Goal: Check status: Check status

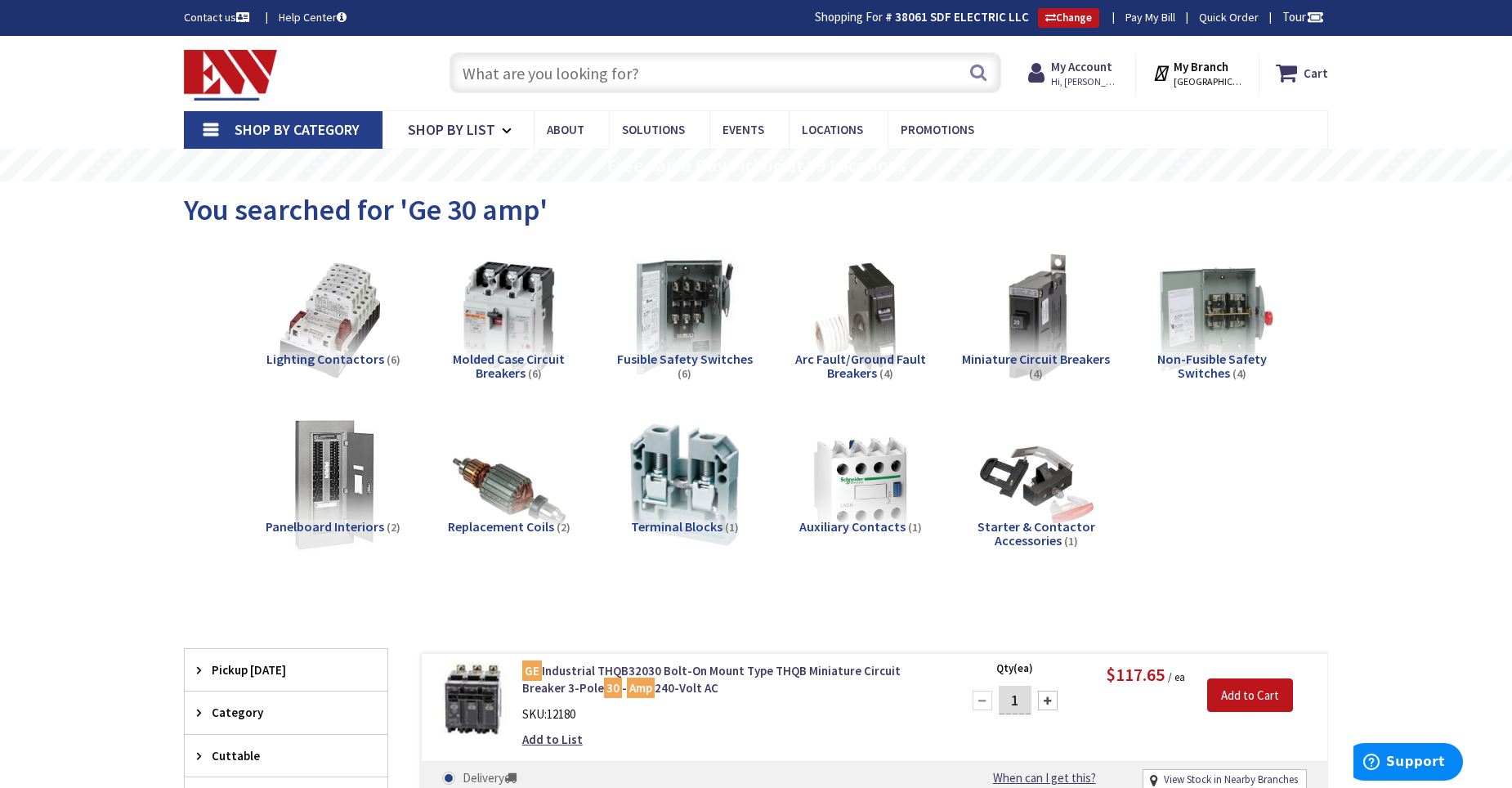
click at [649, 80] on input "text" at bounding box center [725, 73] width 551 height 41
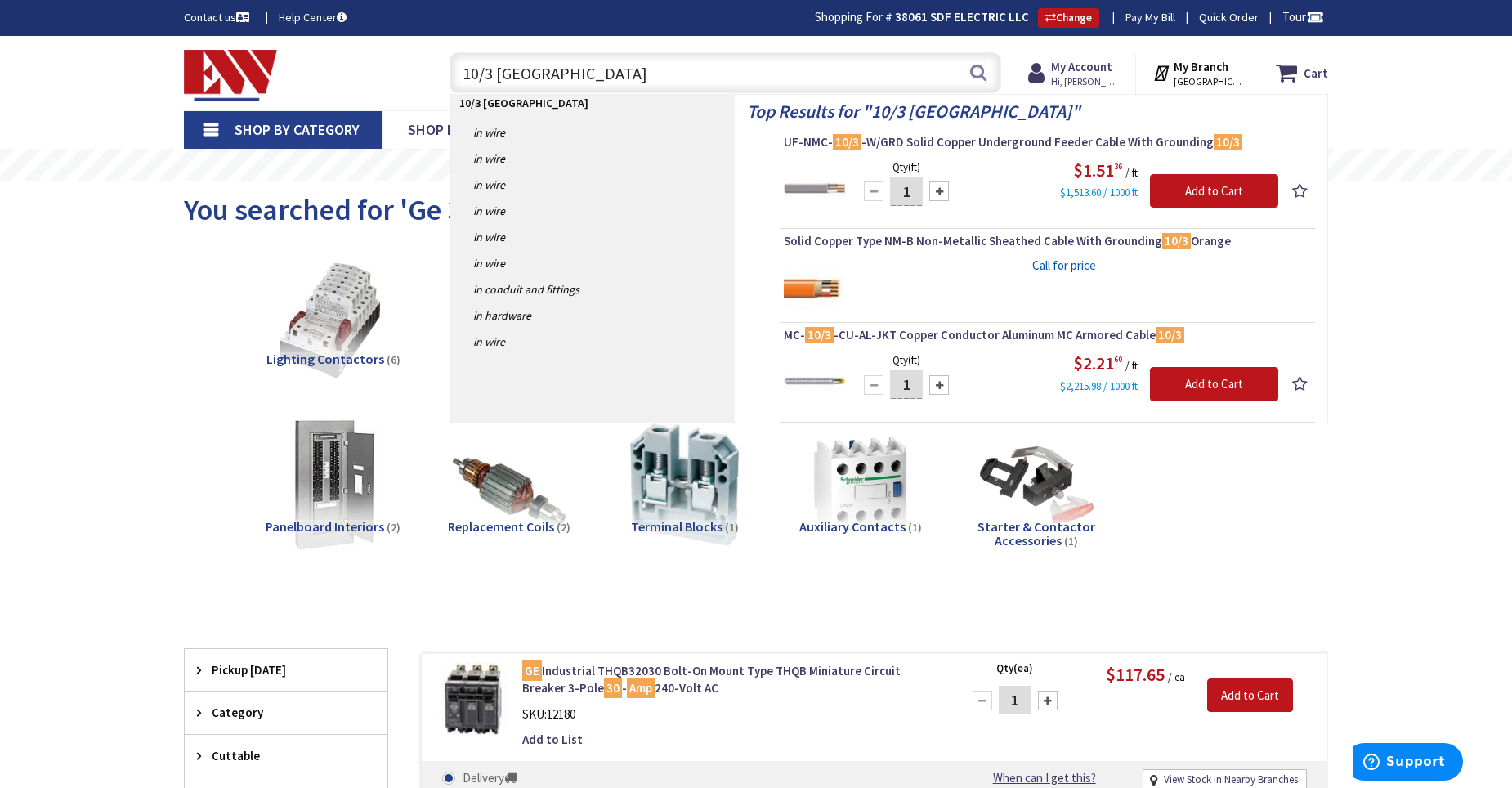
type input "10/3 romex"
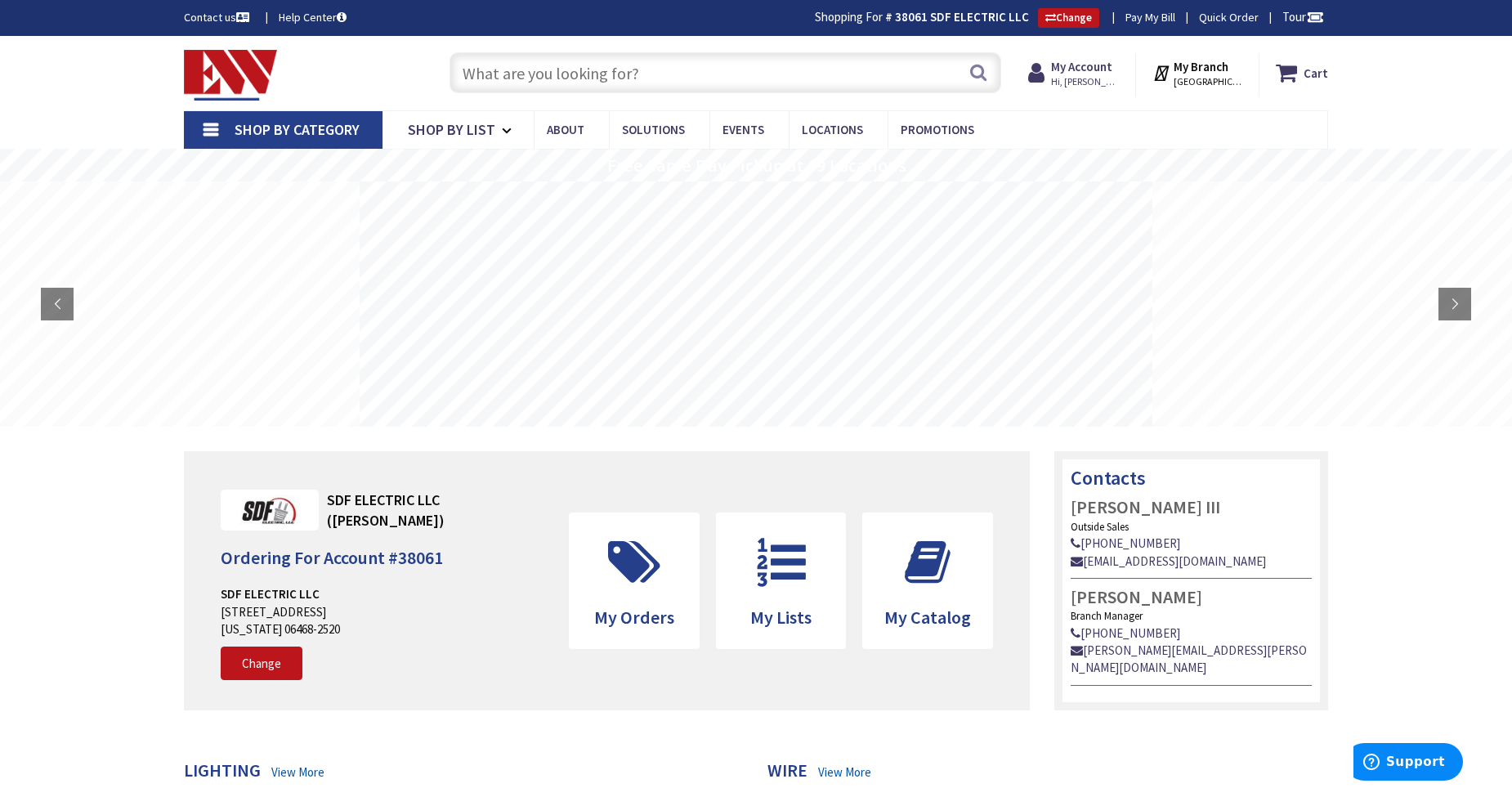
click at [642, 75] on input "text" at bounding box center [725, 73] width 551 height 41
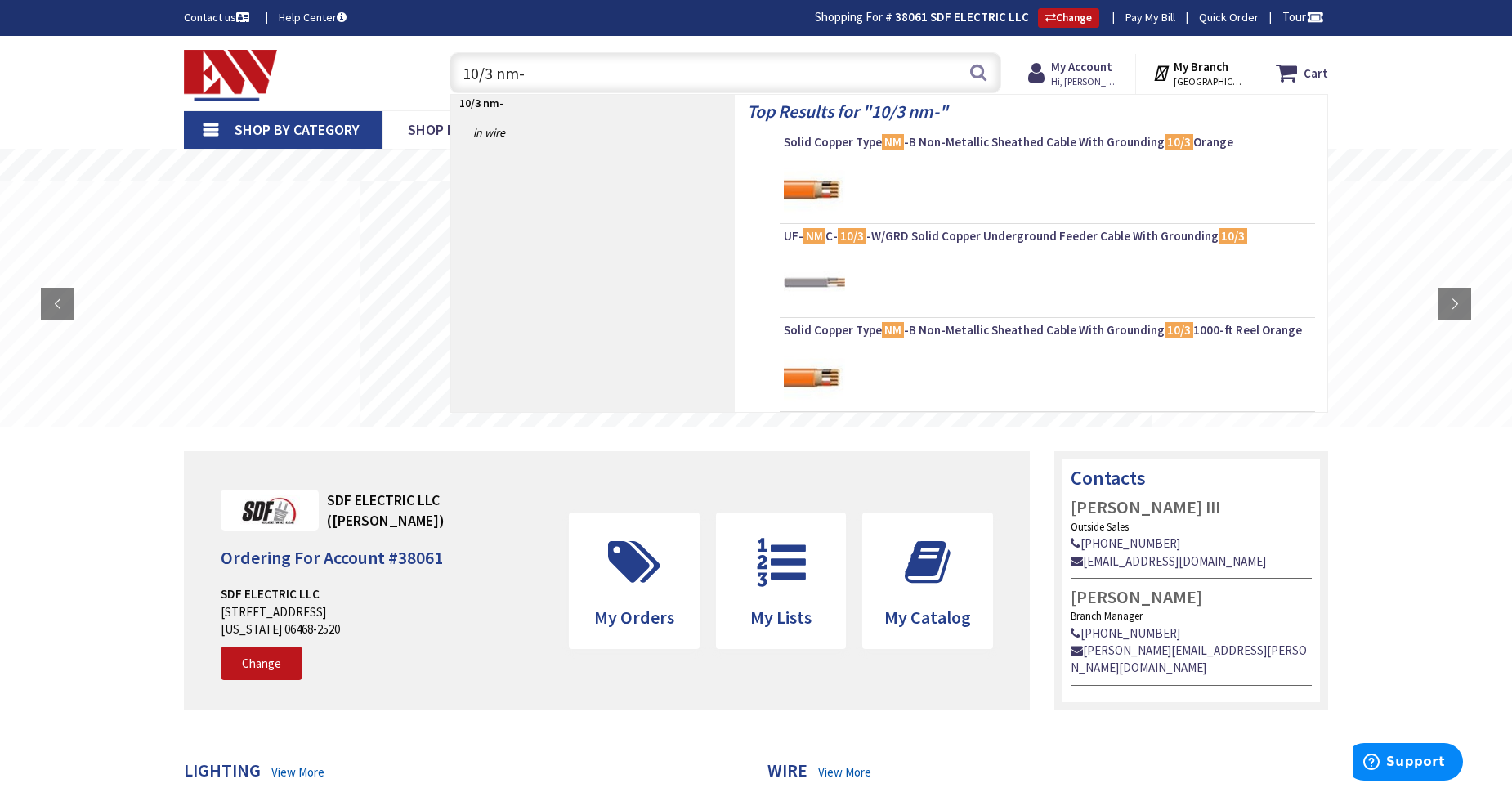
type input "10/3 nm-b"
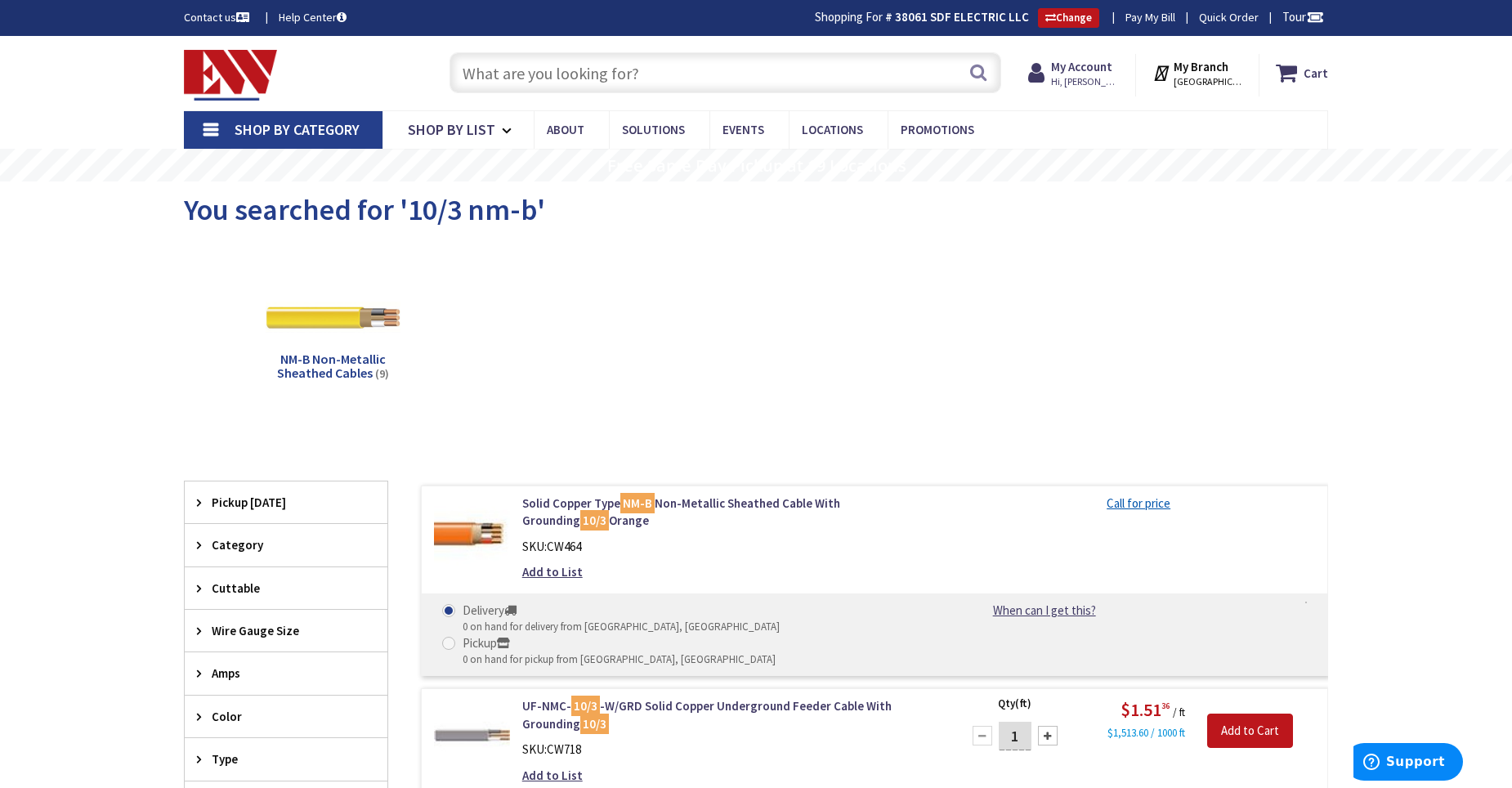
click at [784, 77] on input "text" at bounding box center [725, 73] width 551 height 41
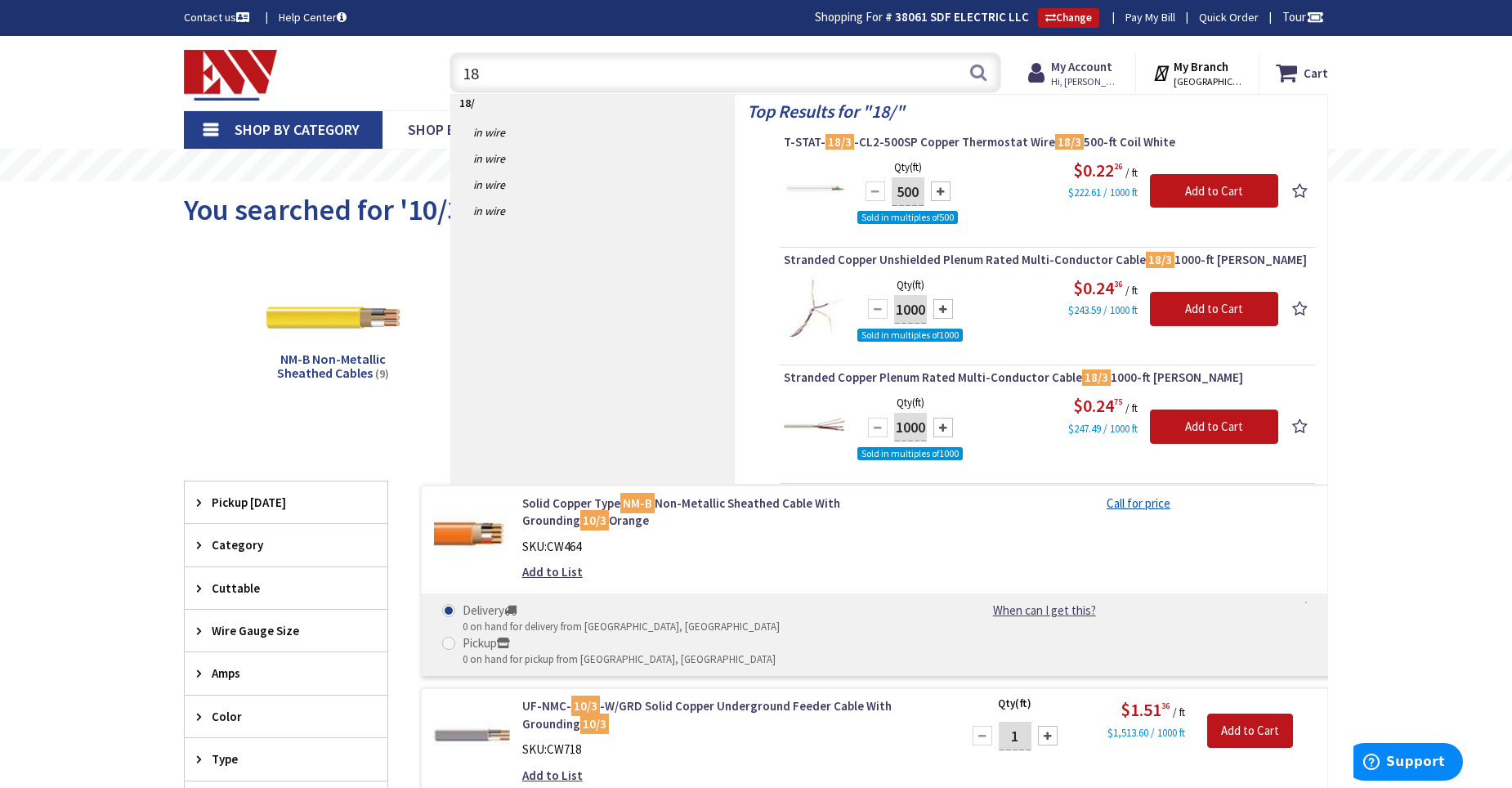
type input "1"
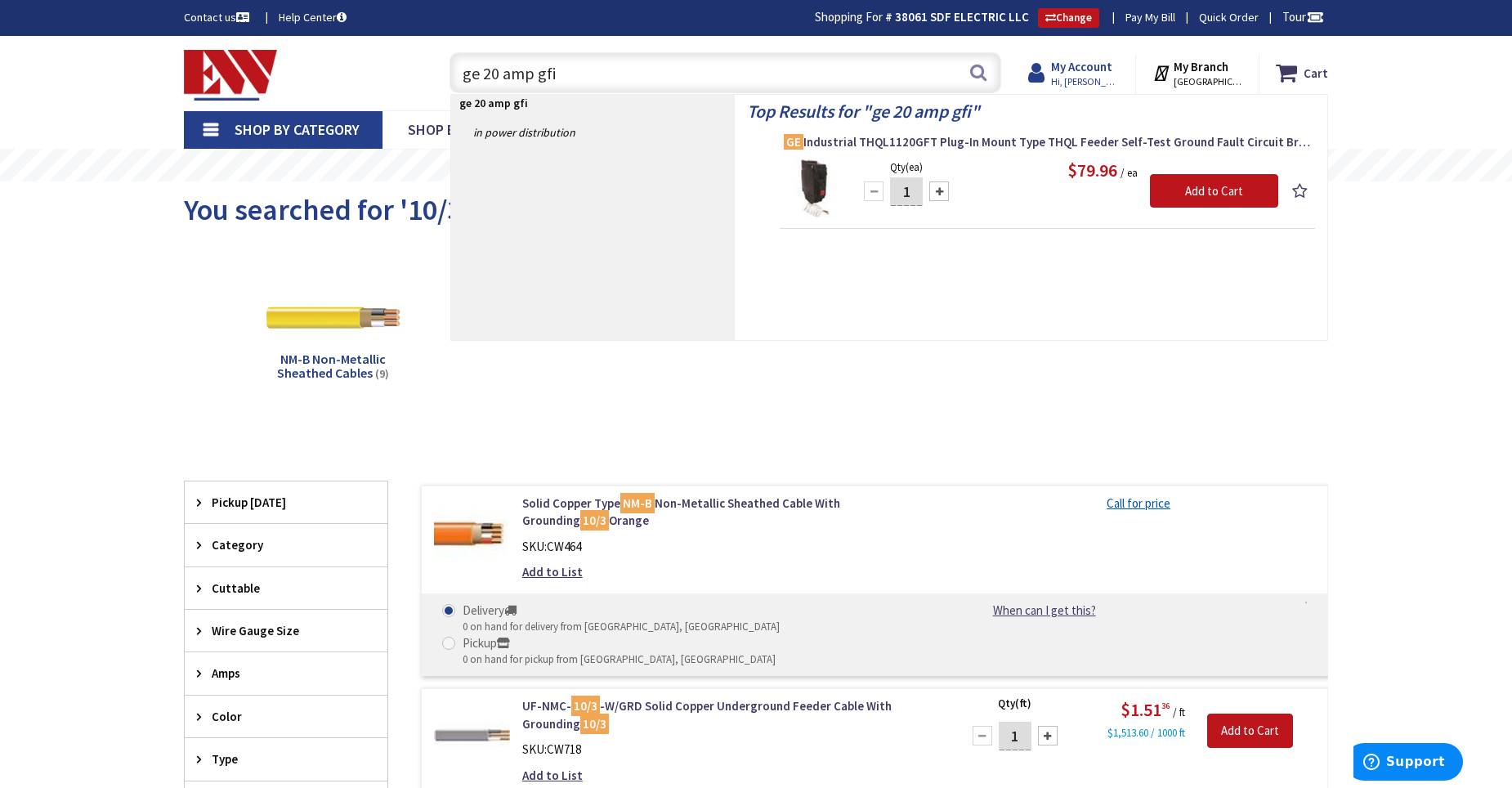
type input "ge 20 amp gfi"
click at [1093, 63] on strong "My Account" at bounding box center [1081, 67] width 61 height 15
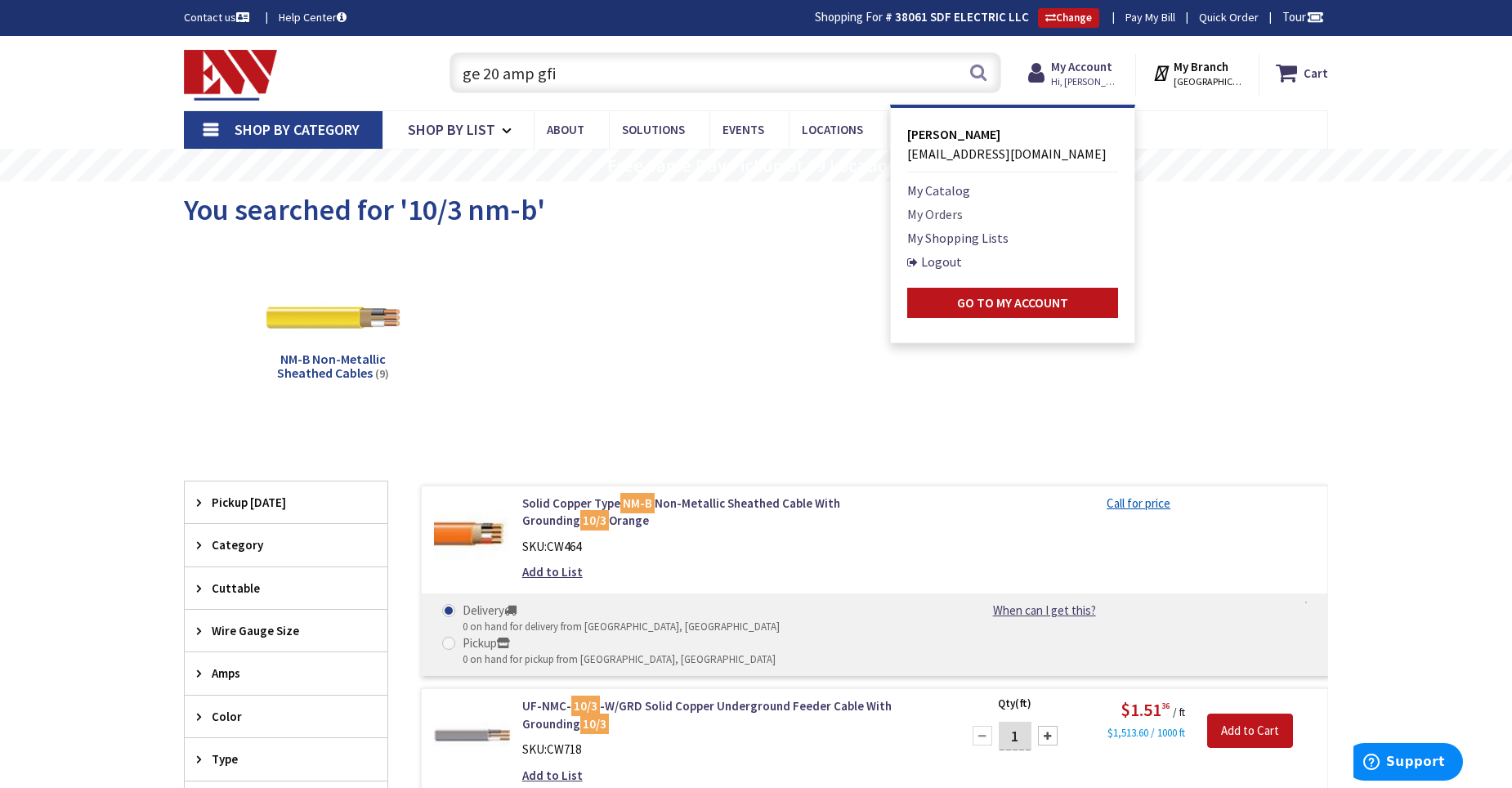
click at [943, 216] on link "My Orders" at bounding box center [935, 214] width 56 height 20
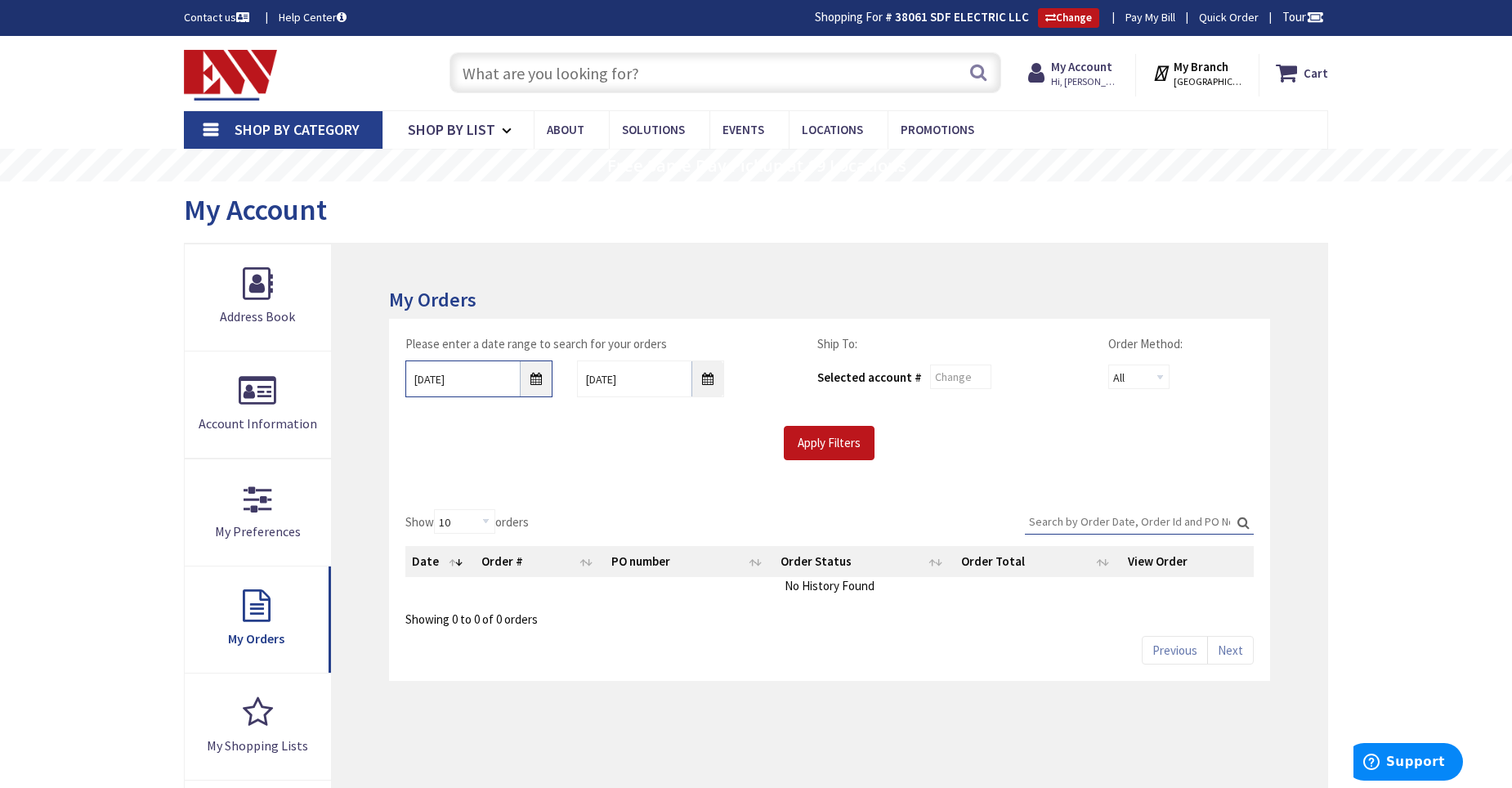
click at [533, 374] on input "9/3/2025" at bounding box center [479, 378] width 148 height 37
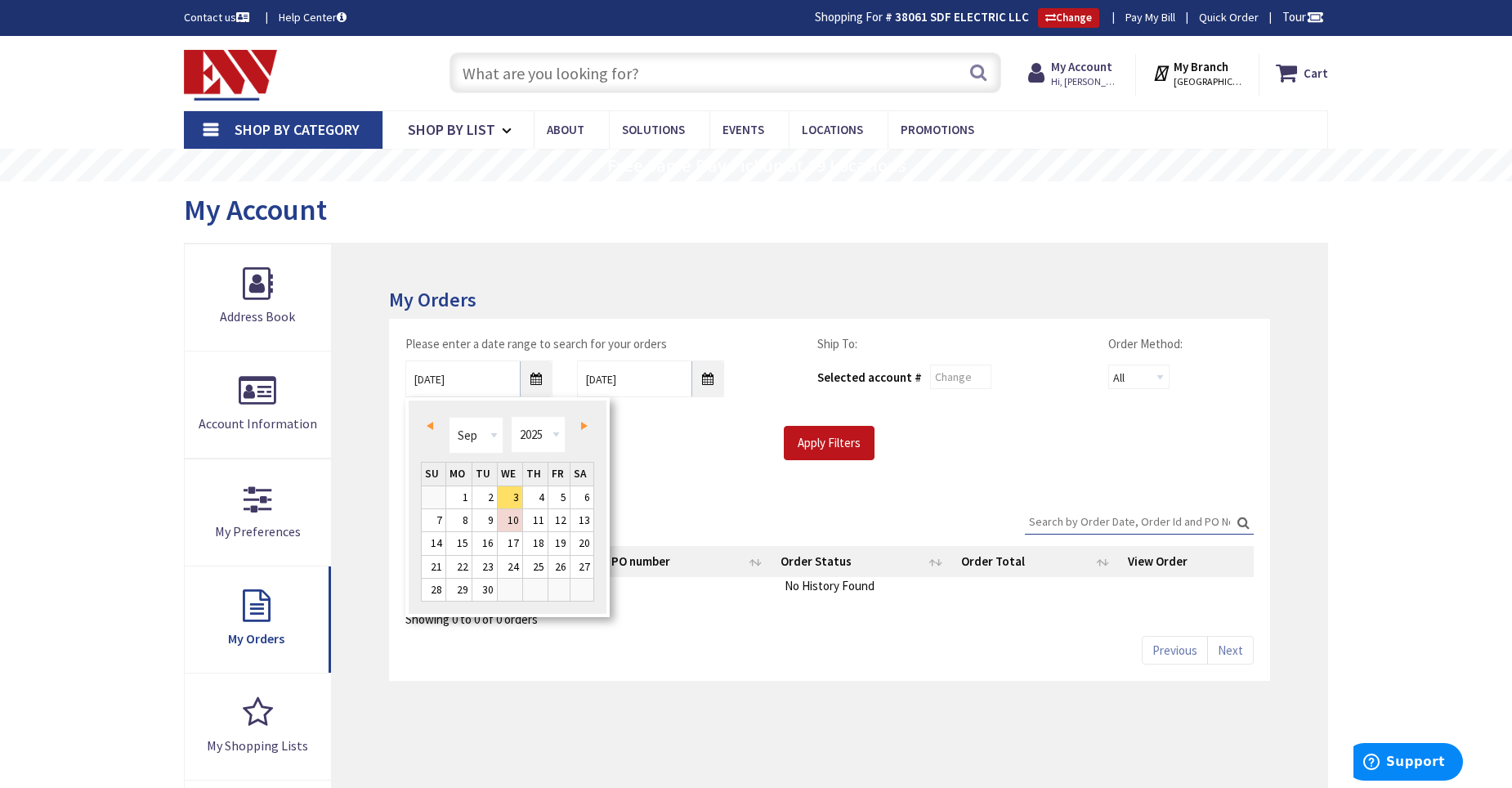
click at [430, 418] on link "Prev" at bounding box center [434, 425] width 22 height 22
type input "07/01/2025"
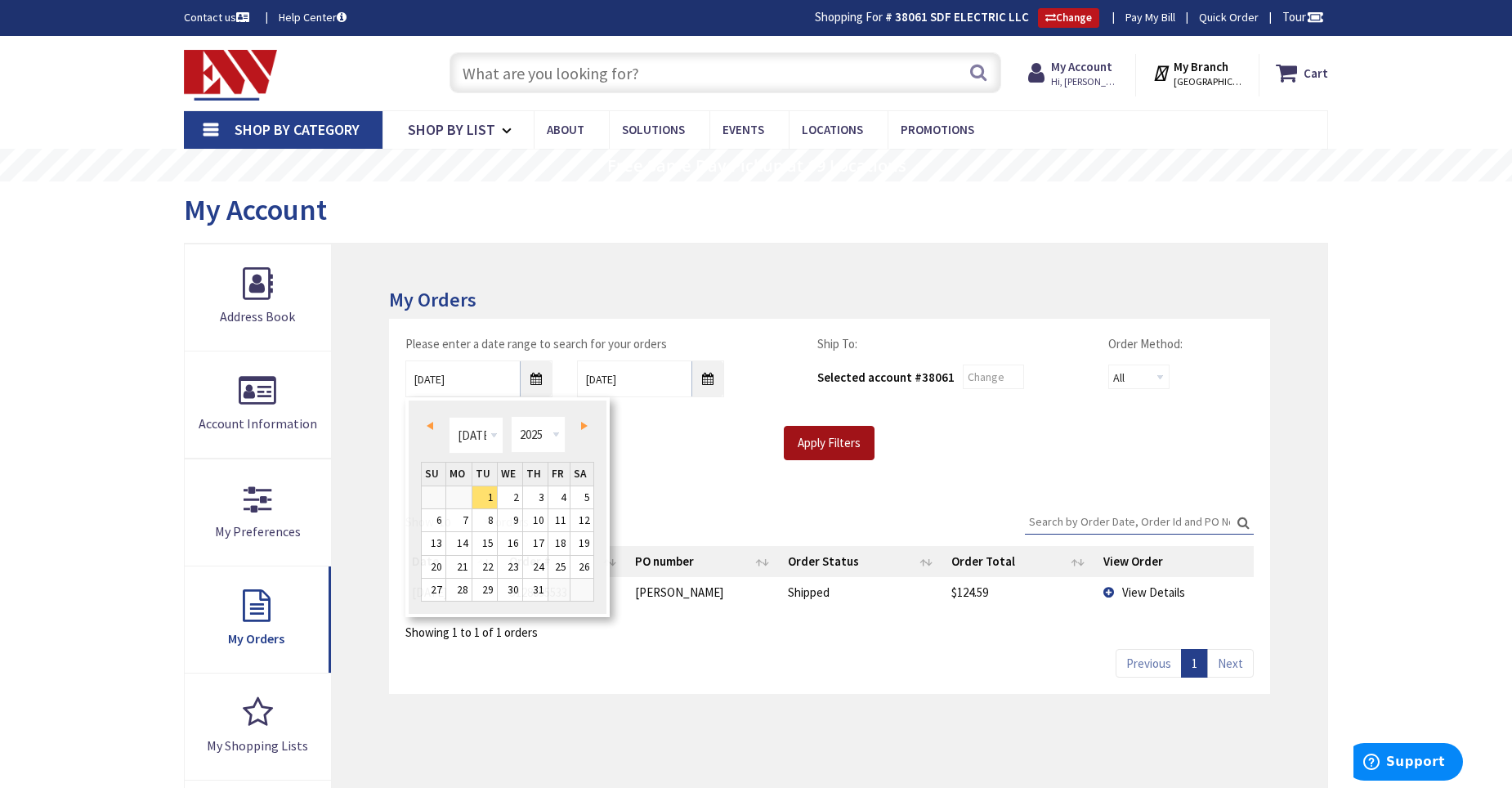
click at [841, 454] on input "Apply Filters" at bounding box center [829, 442] width 91 height 34
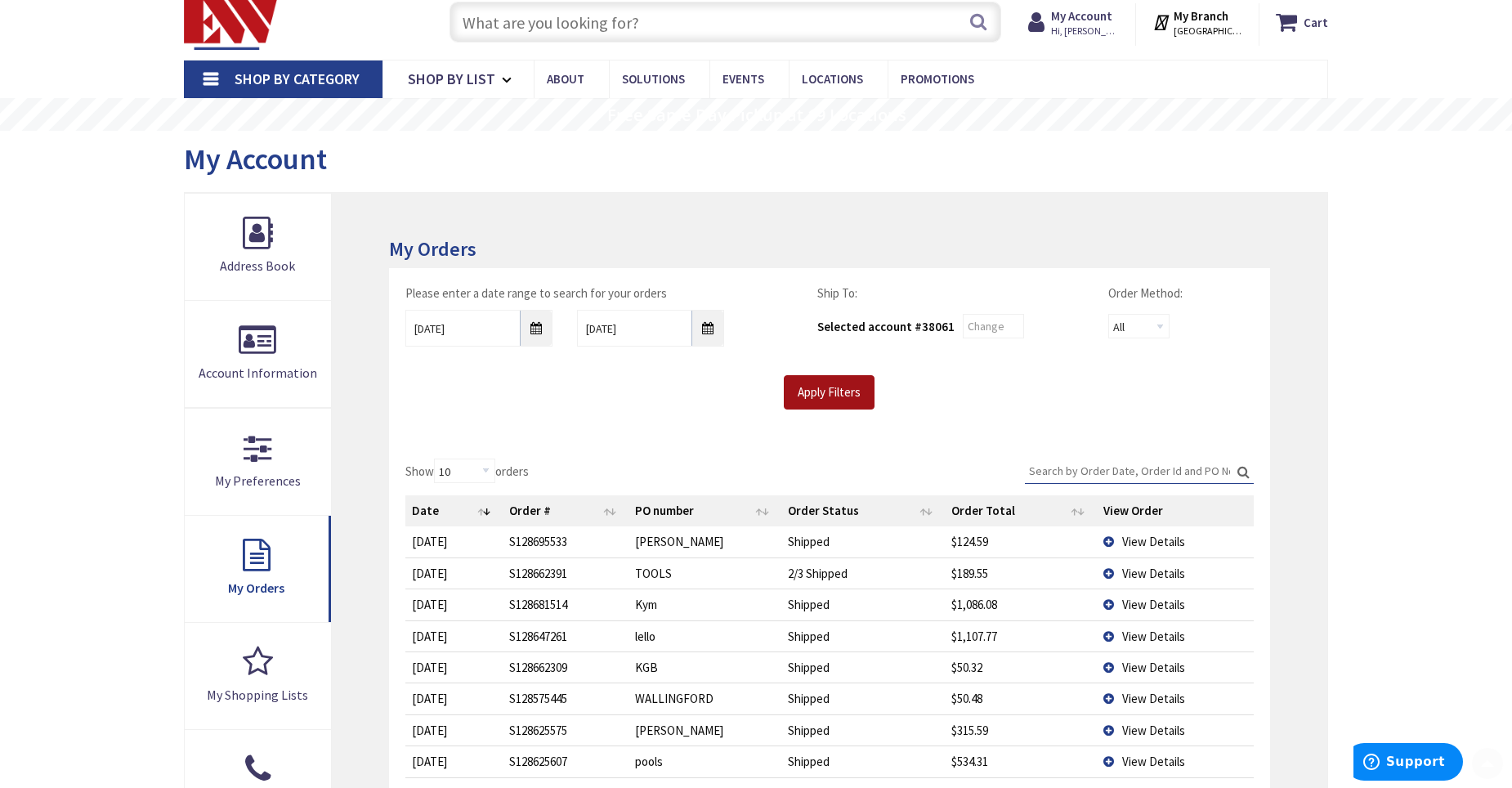
scroll to position [408, 0]
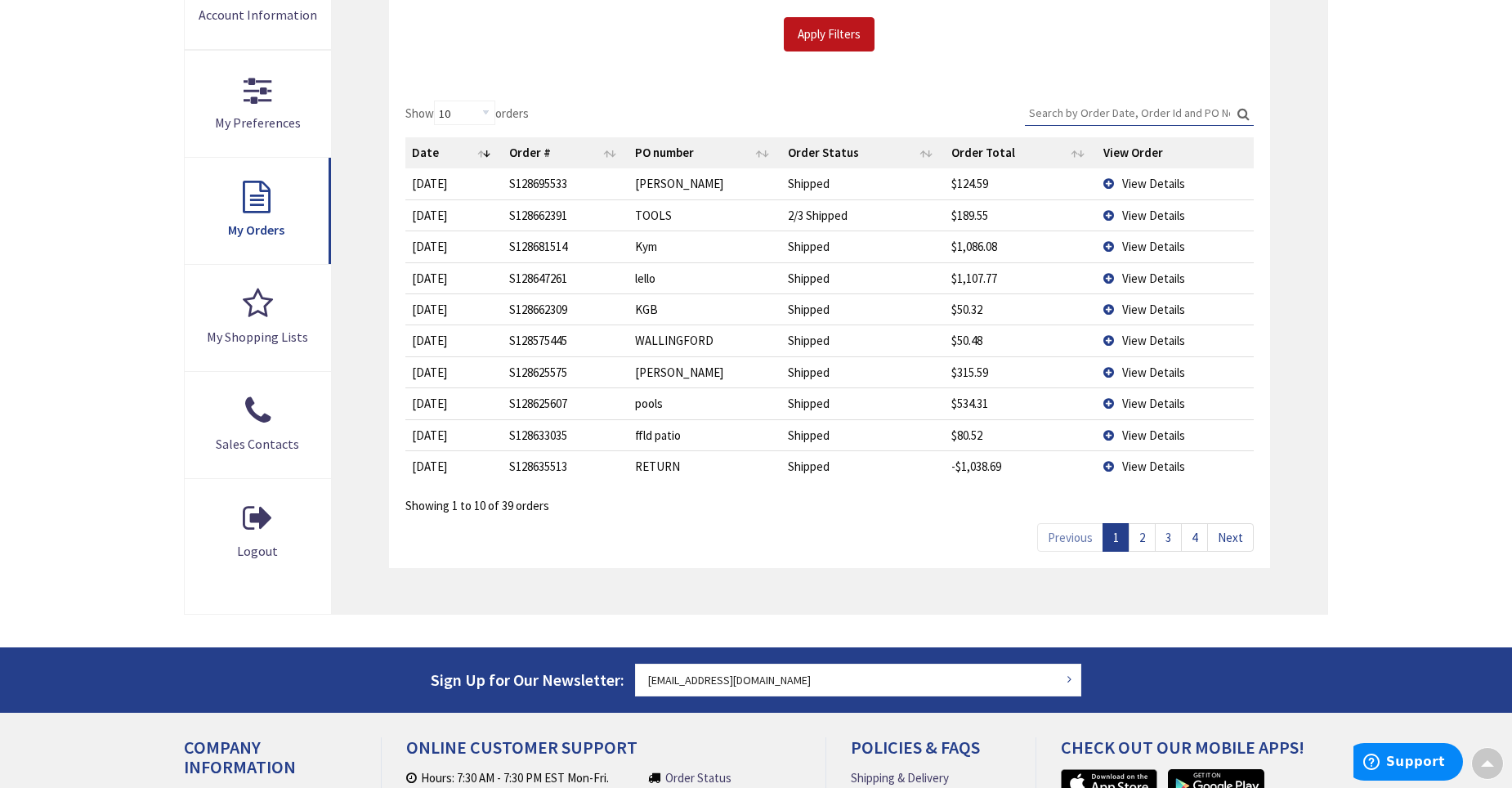
click at [1205, 540] on link "4" at bounding box center [1194, 537] width 27 height 28
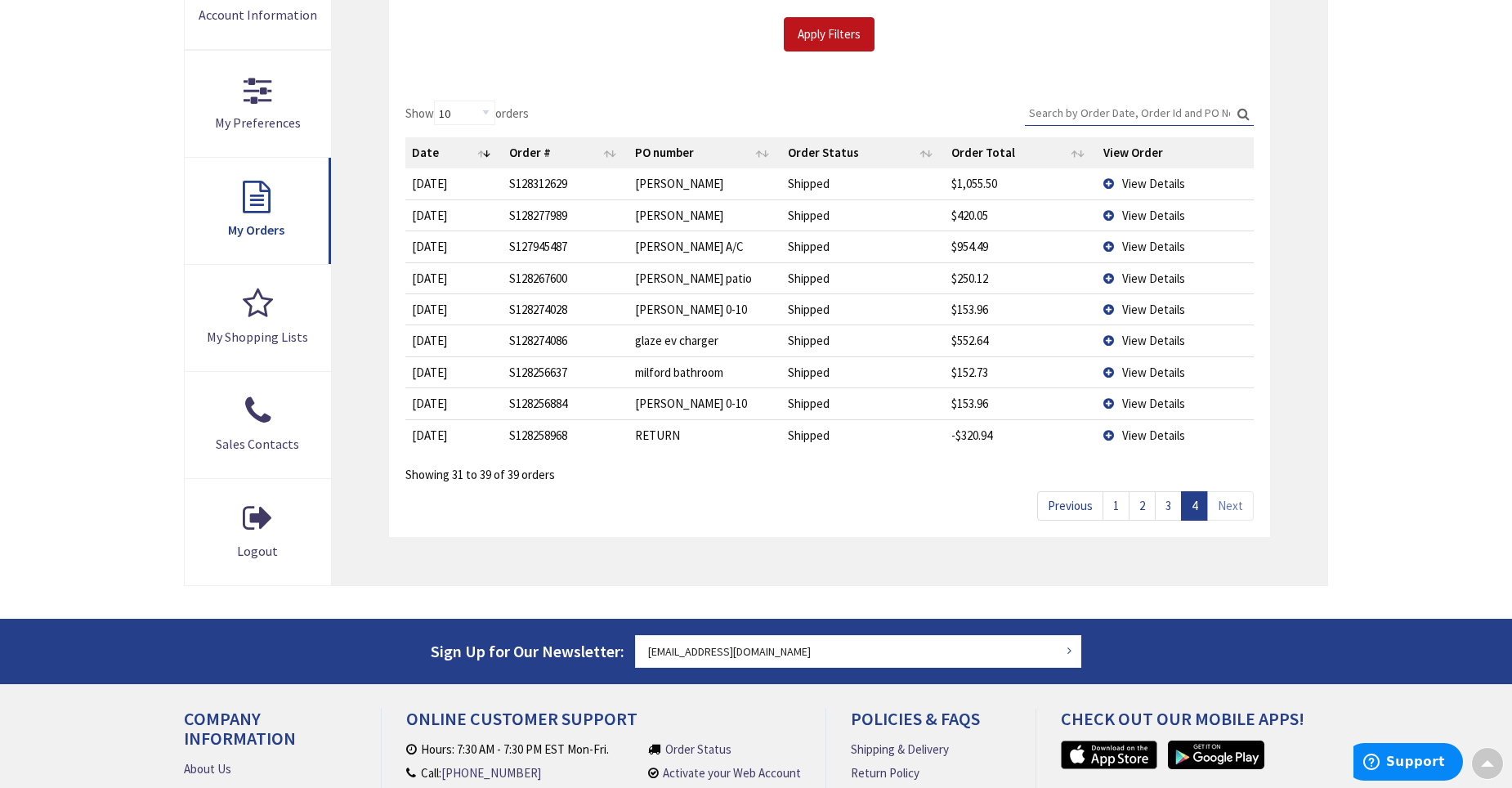
click at [1117, 340] on td "View Details" at bounding box center [1175, 340] width 157 height 31
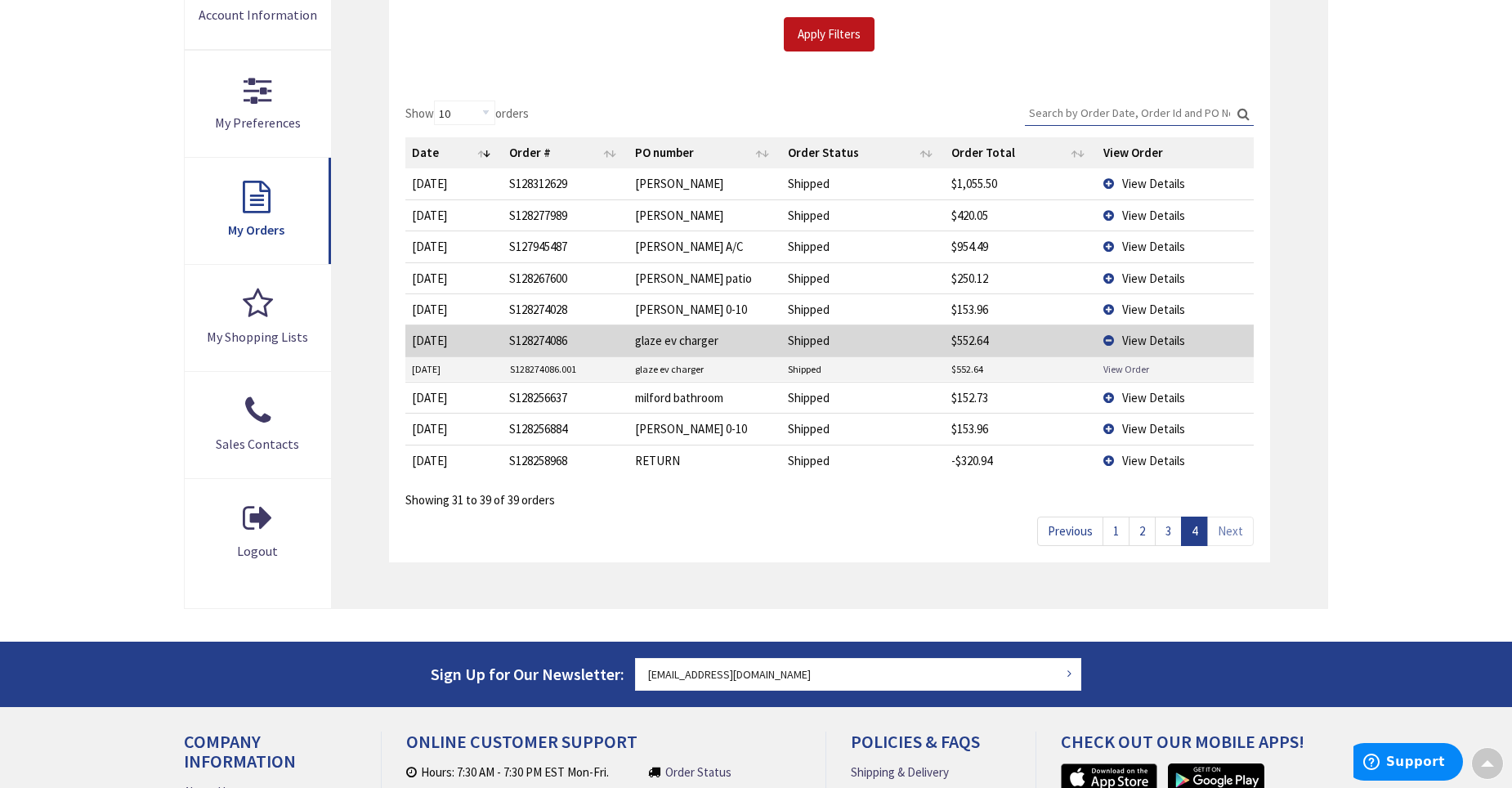
click at [1124, 367] on link "View Order" at bounding box center [1125, 369] width 45 height 14
click at [1111, 183] on td "View Details" at bounding box center [1175, 183] width 157 height 30
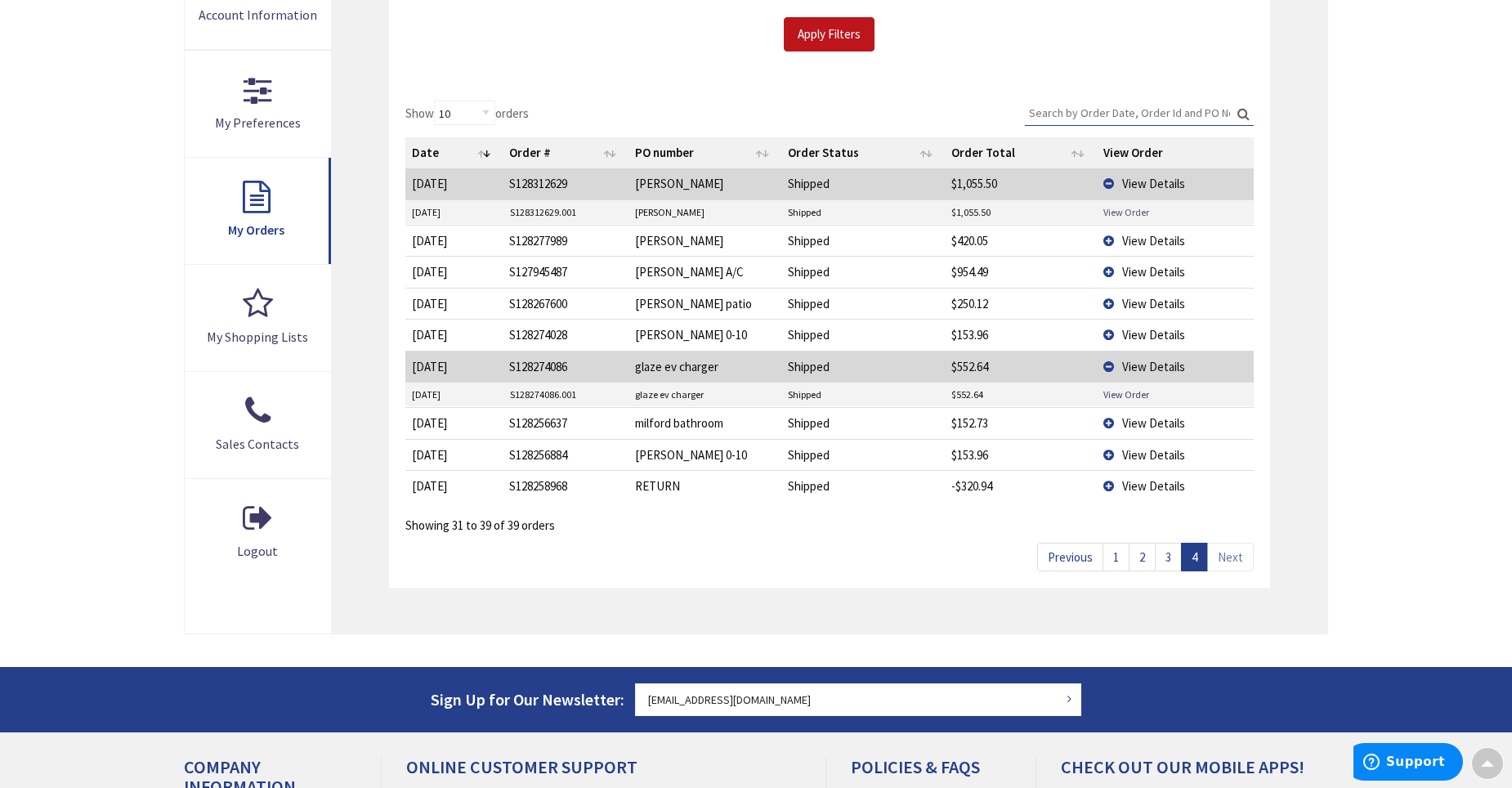
click at [1126, 210] on link "View Order" at bounding box center [1125, 212] width 45 height 14
click at [1105, 270] on td "View Details" at bounding box center [1175, 271] width 157 height 31
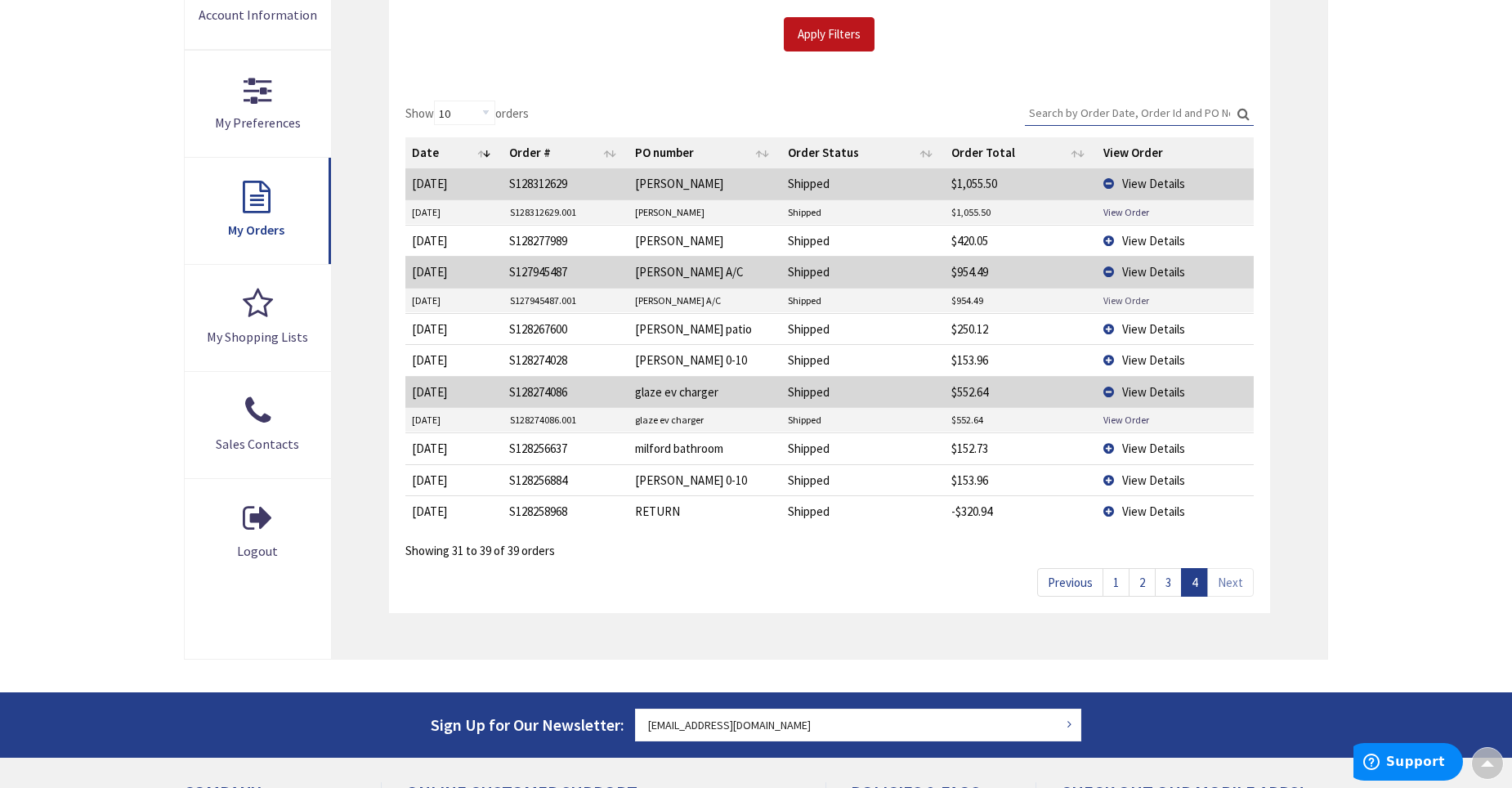
click at [1121, 304] on link "View Order" at bounding box center [1125, 300] width 45 height 14
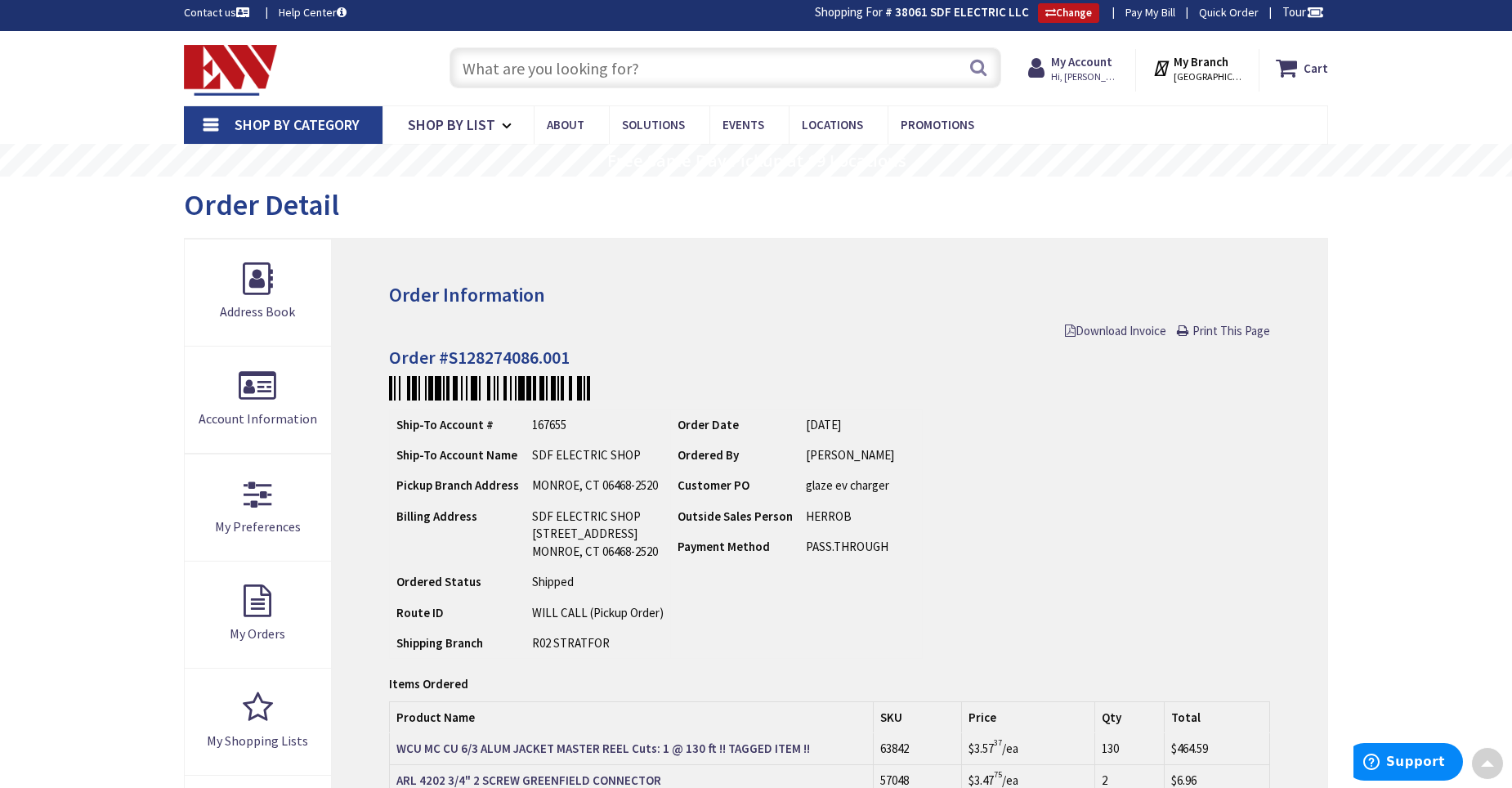
scroll to position [3, 0]
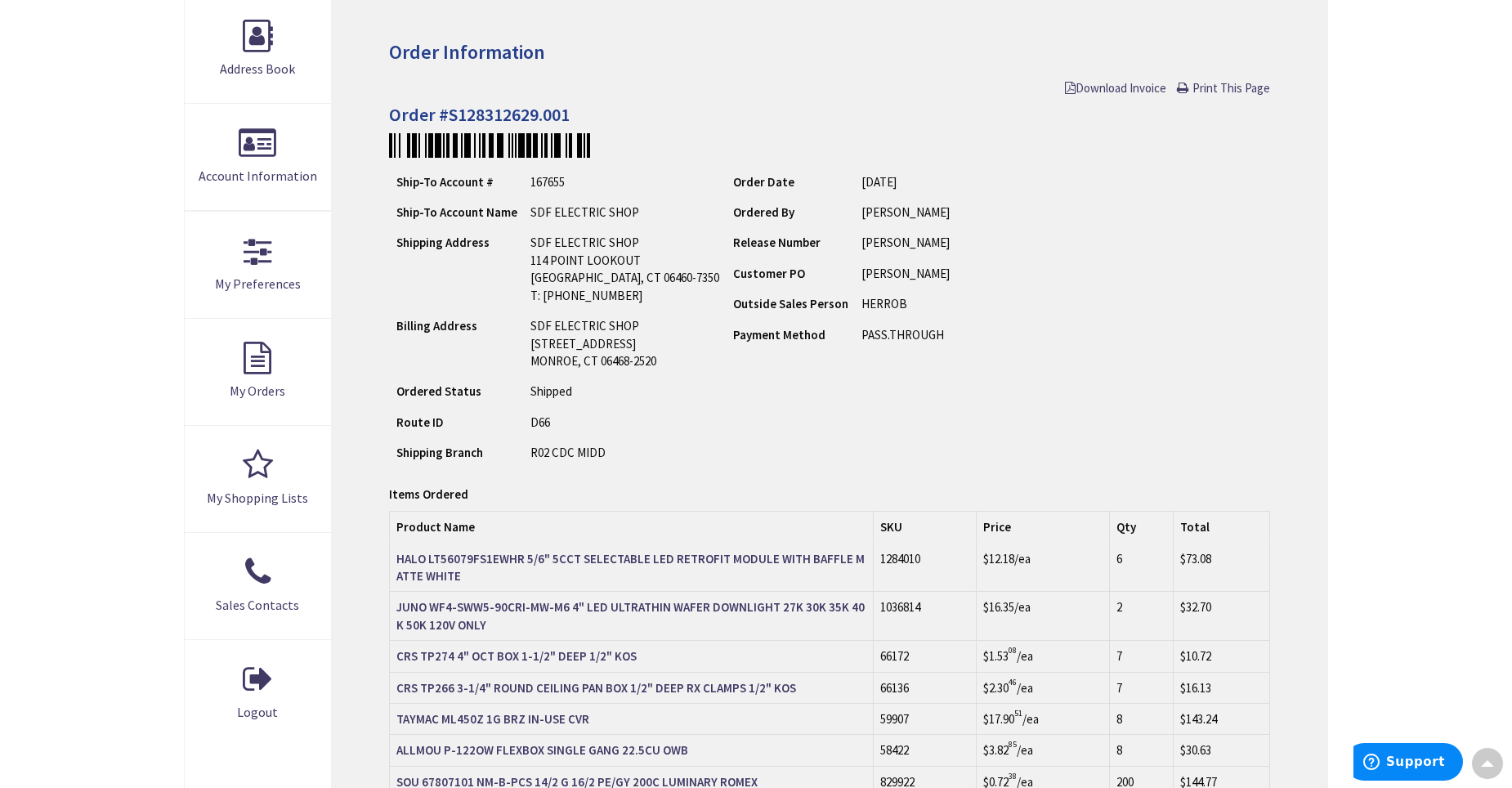
scroll to position [3, 0]
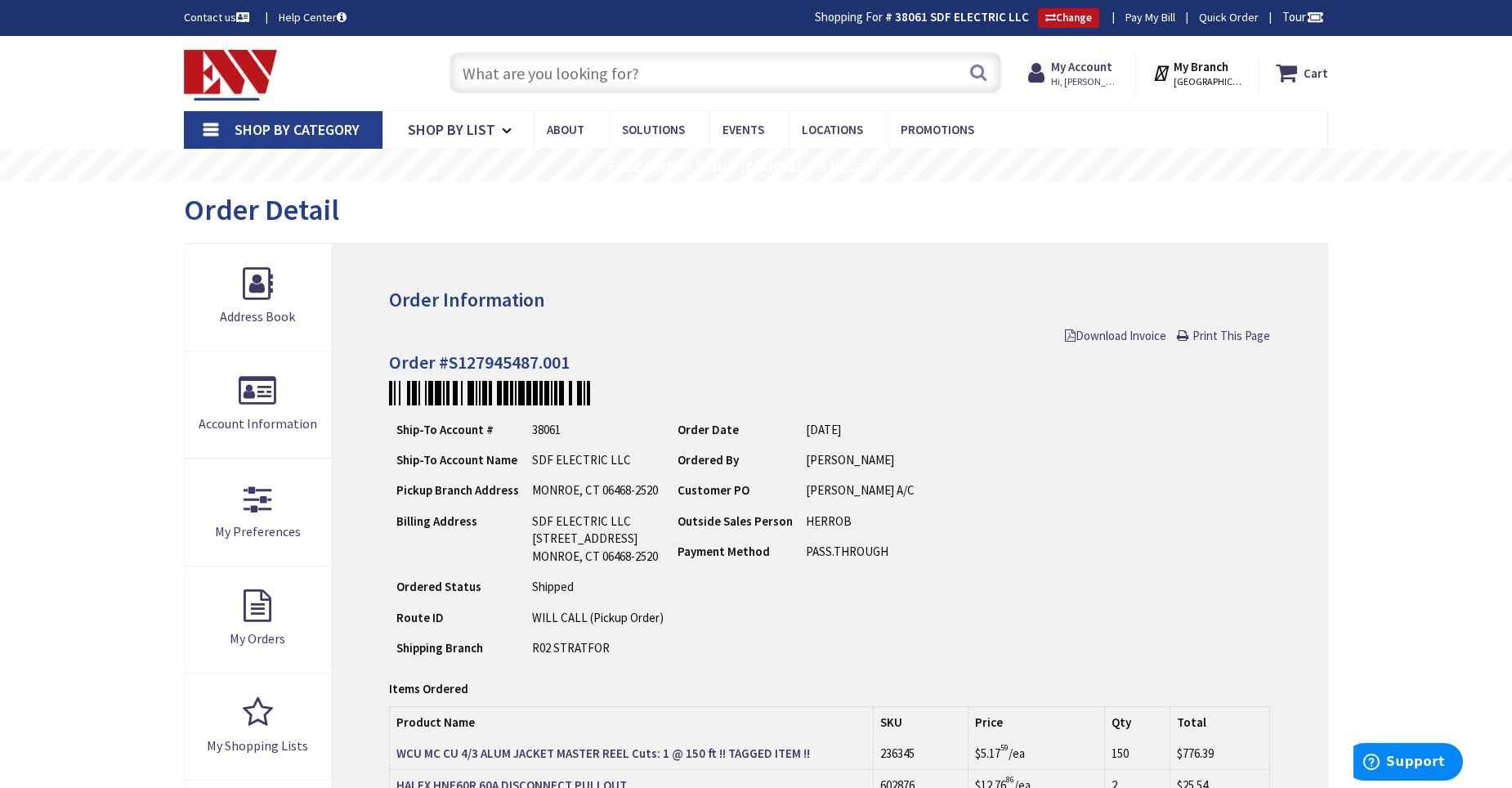
click at [650, 71] on input "text" at bounding box center [725, 73] width 551 height 41
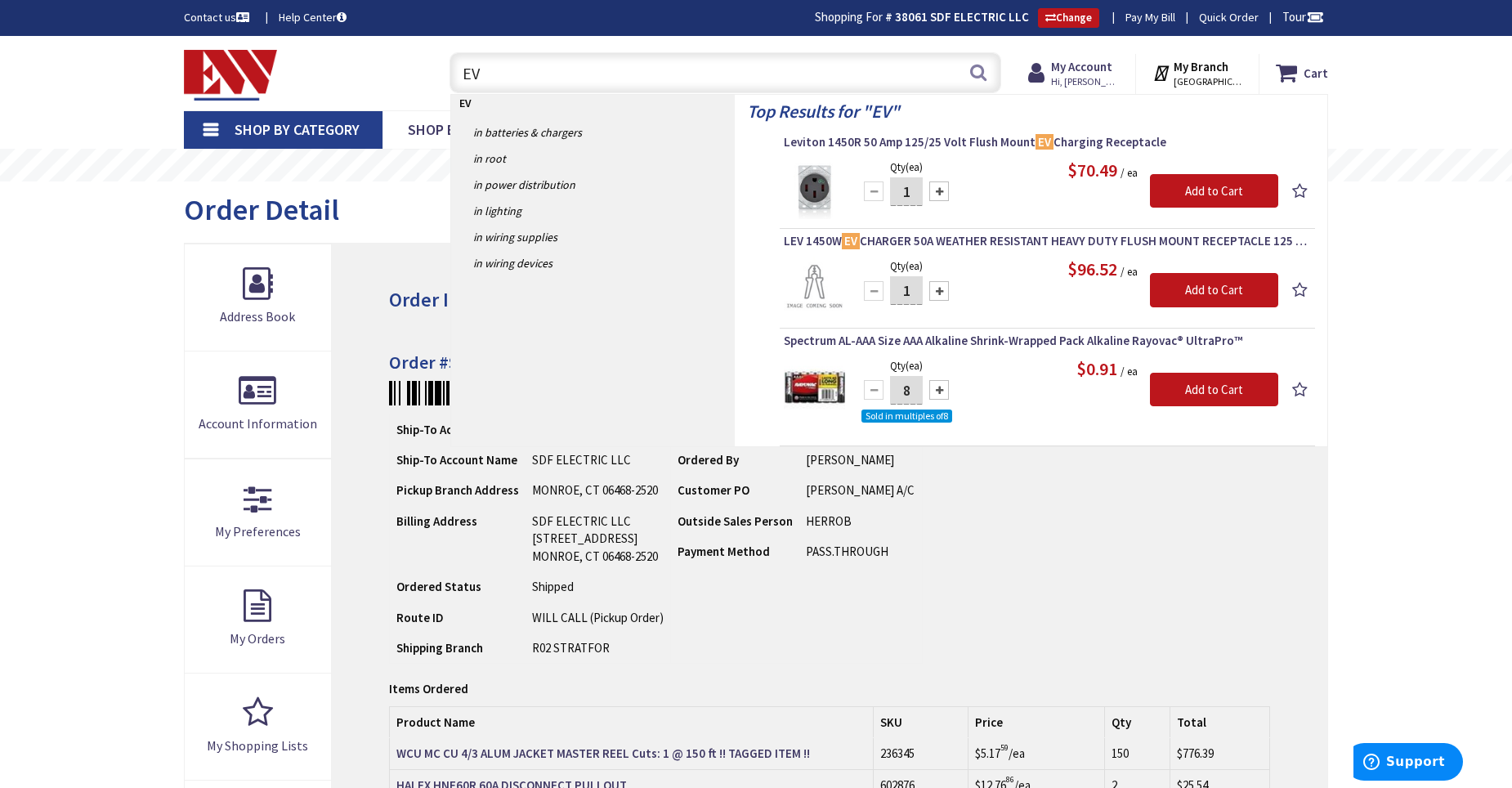
drag, startPoint x: 508, startPoint y: 69, endPoint x: 442, endPoint y: 80, distance: 66.9
click at [442, 80] on div "EV EV Search" at bounding box center [721, 71] width 560 height 52
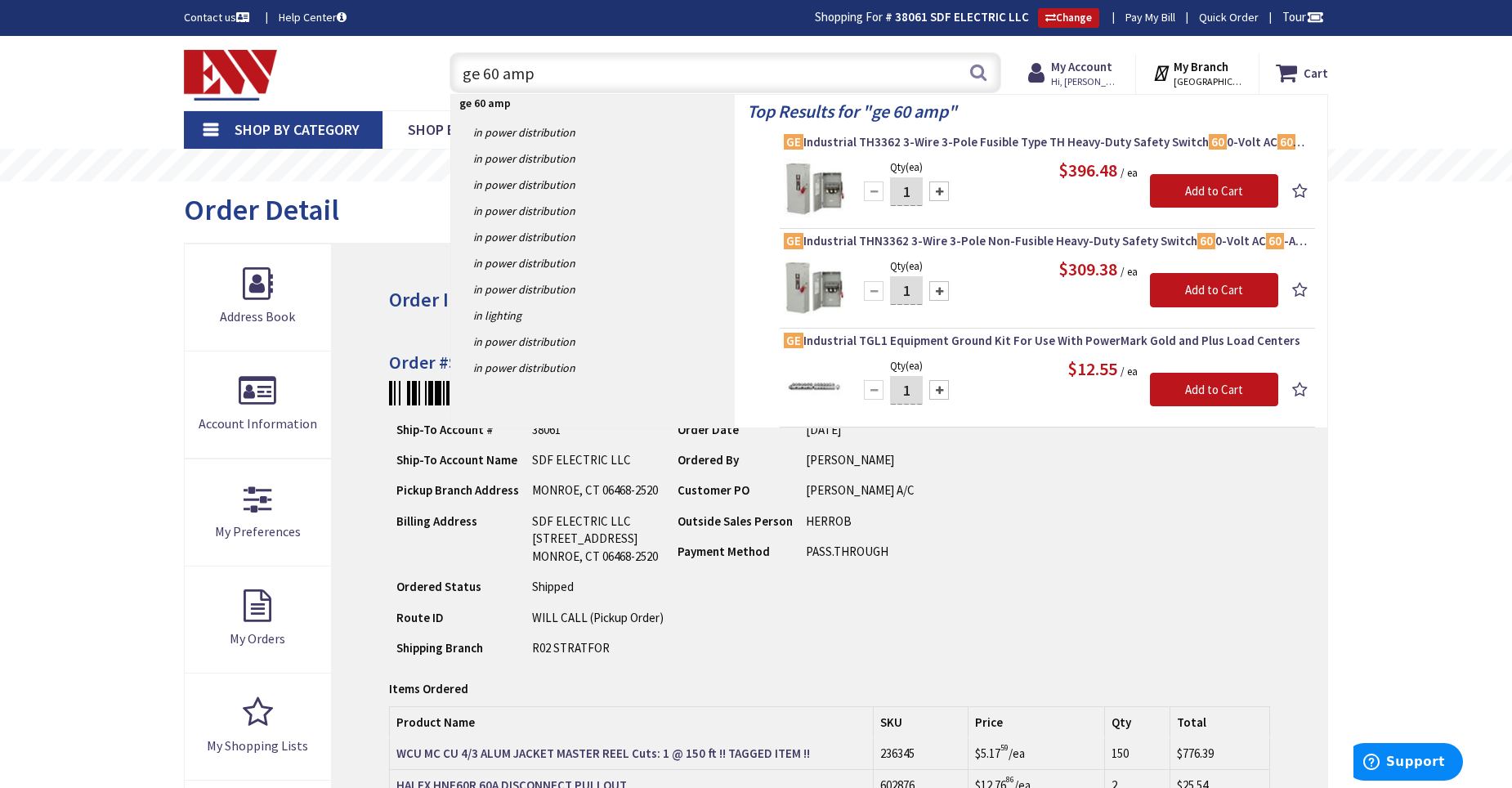
type input "ge 60 amp"
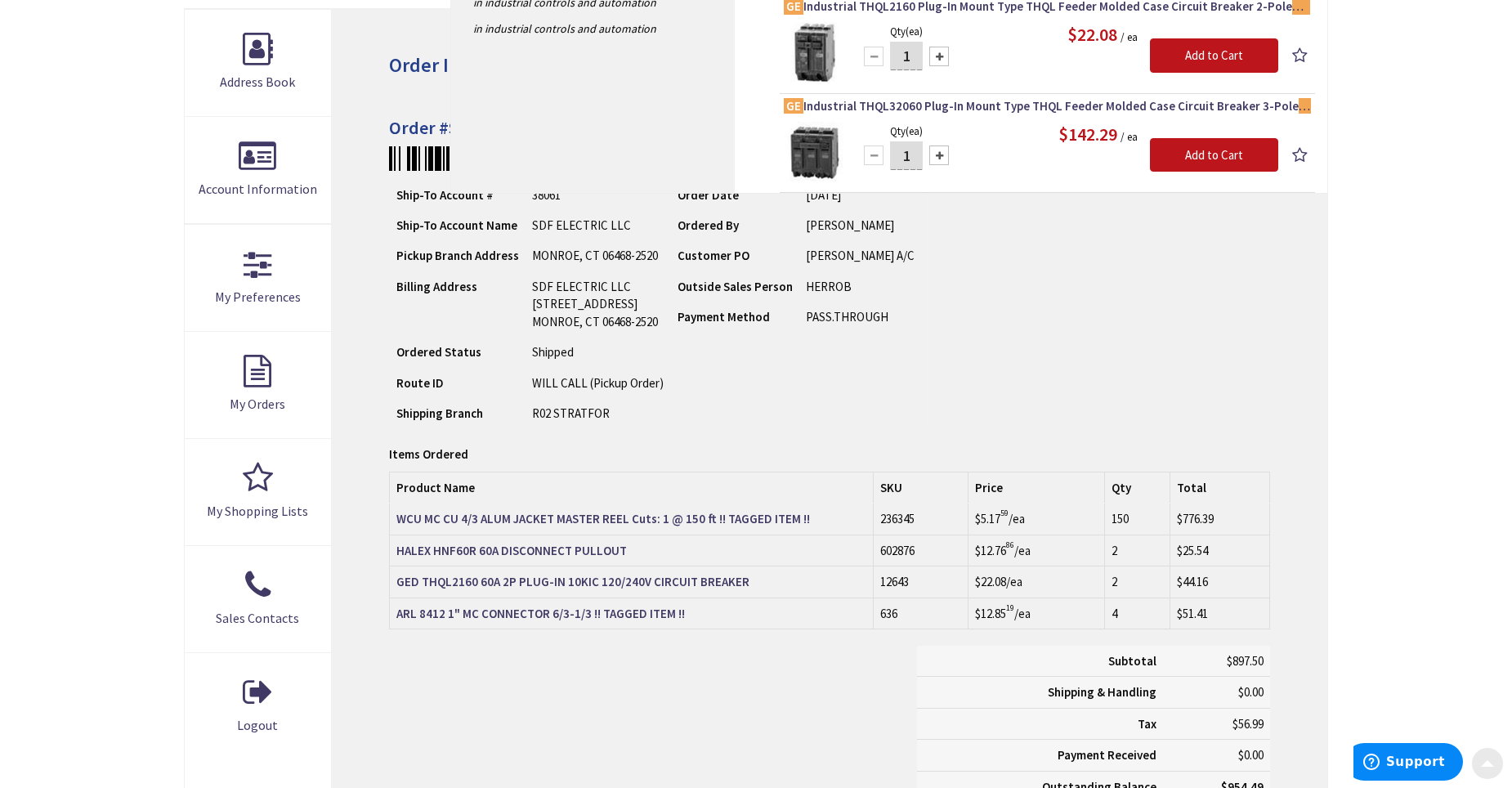
scroll to position [327, 0]
